Goal: Task Accomplishment & Management: Use online tool/utility

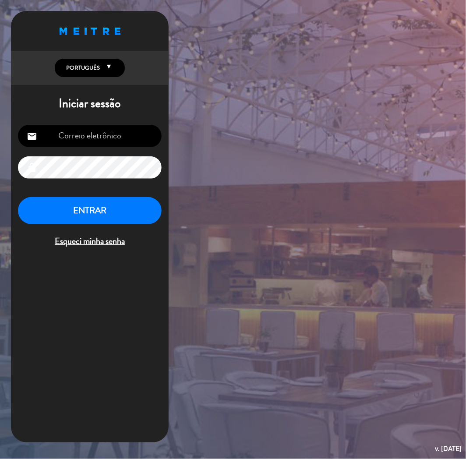
type input "[EMAIL_ADDRESS][DOMAIN_NAME]"
click at [99, 207] on button "ENTRAR" at bounding box center [90, 211] width 144 height 28
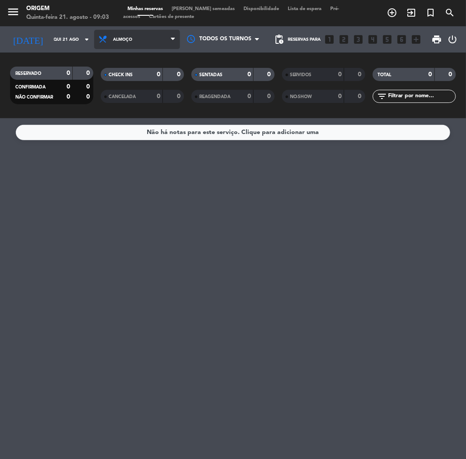
click at [154, 38] on span "Almoço" at bounding box center [137, 39] width 86 height 19
click at [149, 101] on div "menu Origem Quinta-feira 21. agosto - 09:03 Minhas reservas Mesas semeadas Disp…" at bounding box center [233, 59] width 466 height 118
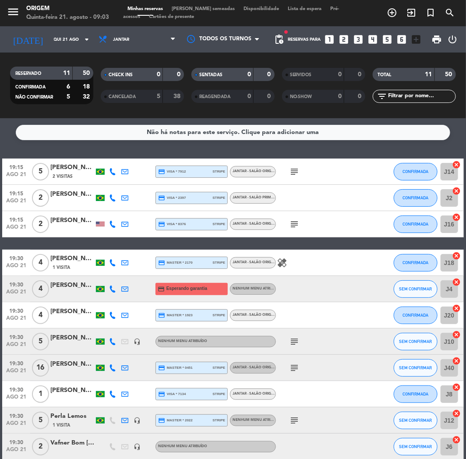
click at [198, 10] on span "[PERSON_NAME] semeadas" at bounding box center [203, 9] width 72 height 5
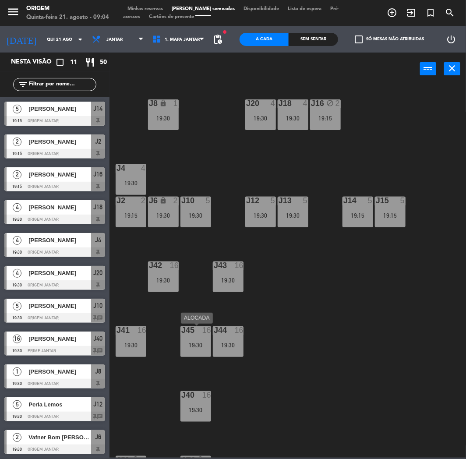
click at [193, 342] on div "19:30" at bounding box center [195, 345] width 31 height 6
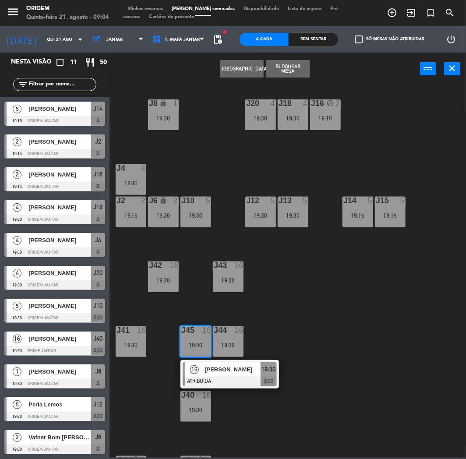
click at [271, 314] on div "J20 4 19:30 J16 block 2 19:15 J8 lock 1 19:30 J18 4 19:30 J4 4 19:30 J10 5 19:3…" at bounding box center [290, 271] width 352 height 374
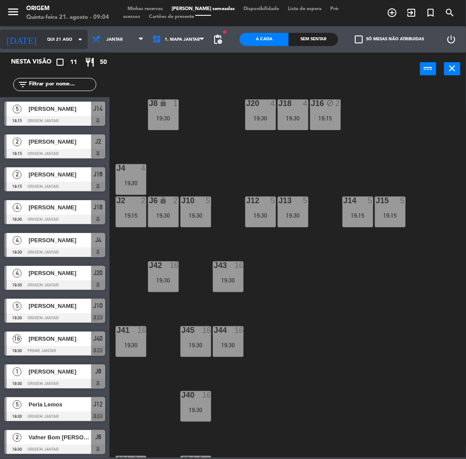
click at [61, 47] on div "[DATE] [DATE] arrow_drop_down" at bounding box center [44, 39] width 88 height 19
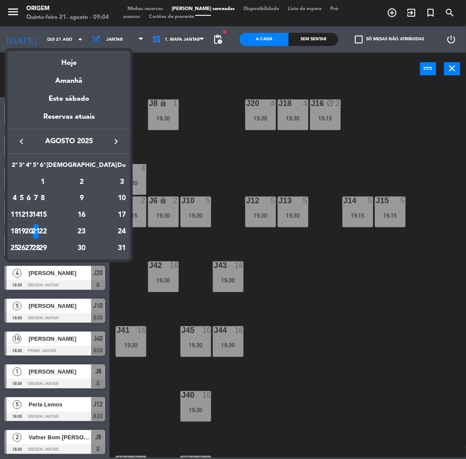
click at [160, 123] on div at bounding box center [233, 229] width 466 height 459
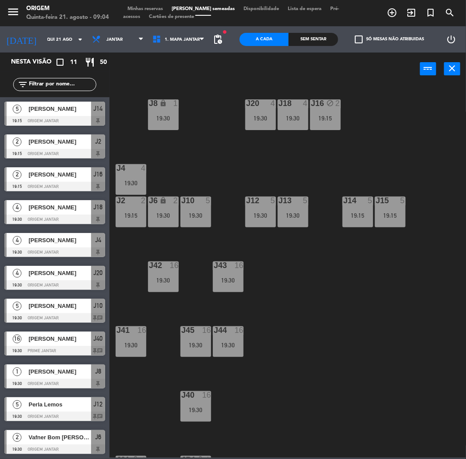
click at [14, 14] on icon "menu" at bounding box center [13, 11] width 13 height 13
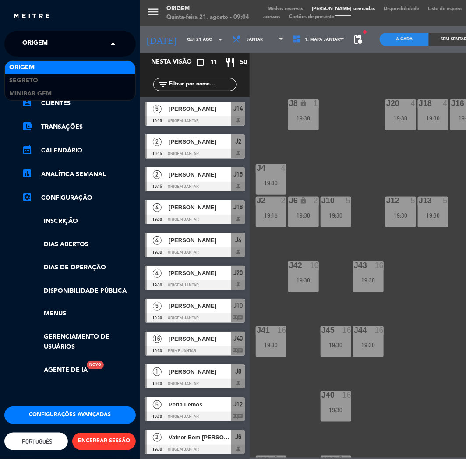
click at [42, 39] on span "Origem" at bounding box center [34, 44] width 25 height 18
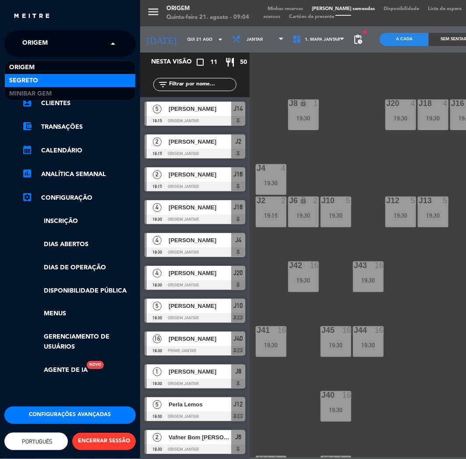
click at [39, 76] on div "Segreto" at bounding box center [70, 80] width 130 height 13
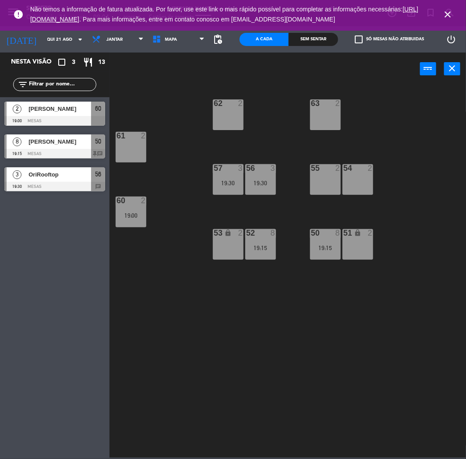
click at [451, 15] on icon "close" at bounding box center [447, 14] width 11 height 11
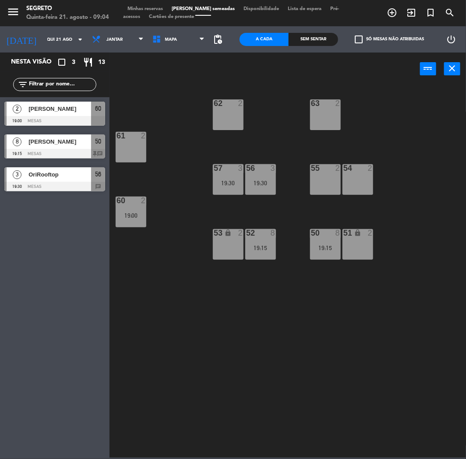
click at [6, 16] on div "menu Segreto Quinta-feira 21. agosto - 09:04" at bounding box center [58, 13] width 116 height 21
click at [15, 11] on icon "menu" at bounding box center [13, 11] width 13 height 13
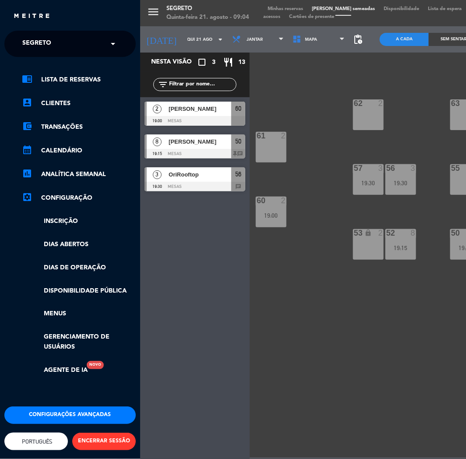
click at [34, 46] on span "Segreto" at bounding box center [36, 44] width 29 height 18
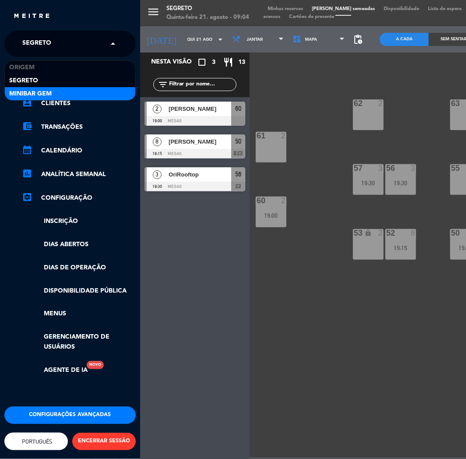
click at [37, 91] on span "MiniBar Gem" at bounding box center [30, 94] width 42 height 10
